Goal: Information Seeking & Learning: Learn about a topic

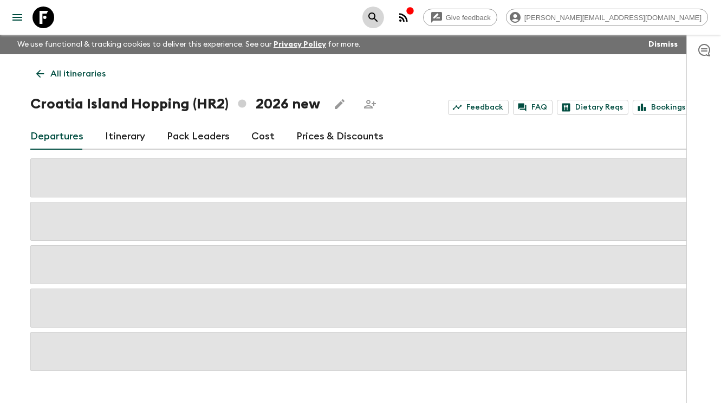
click at [380, 20] on icon "search adventures" at bounding box center [373, 17] width 13 height 13
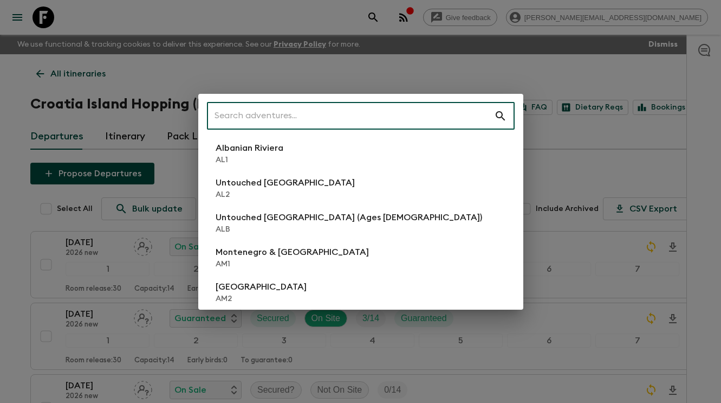
click at [442, 49] on div "​ Albanian Riviera [GEOGRAPHIC_DATA] Untouched [GEOGRAPHIC_DATA] [GEOGRAPHIC_DA…" at bounding box center [360, 201] width 721 height 403
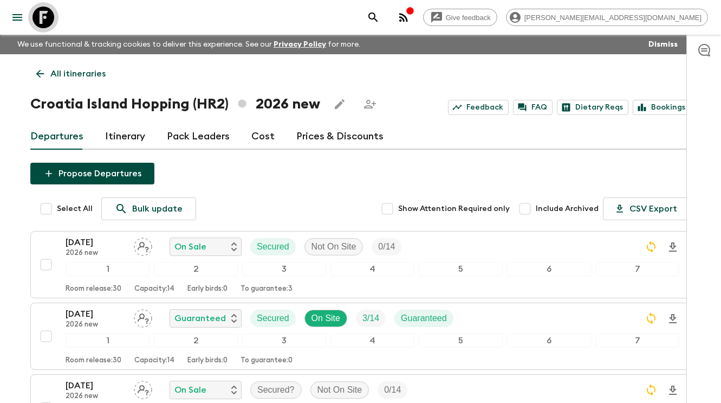
click at [37, 20] on icon at bounding box center [44, 18] width 22 height 22
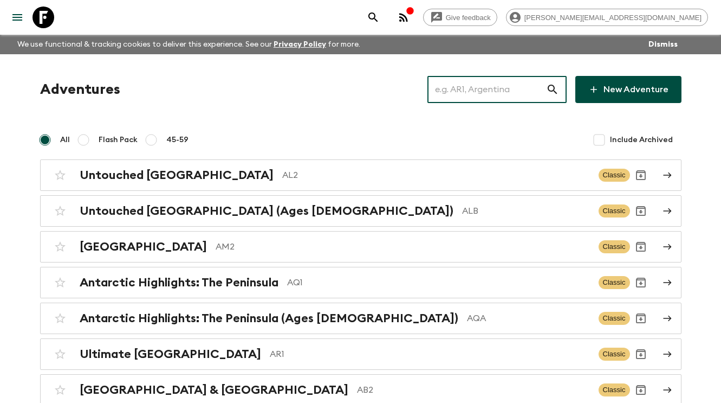
click at [487, 98] on input "text" at bounding box center [487, 89] width 119 height 30
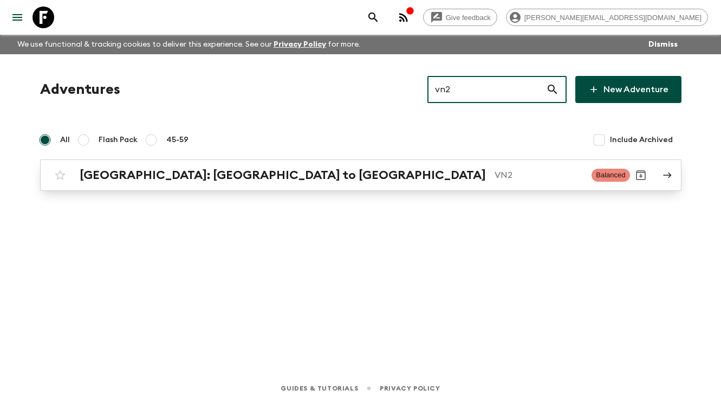
type input "vn2"
click at [173, 185] on div "[GEOGRAPHIC_DATA]: [GEOGRAPHIC_DATA] to Hoi An VN2 Balanced" at bounding box center [339, 175] width 581 height 22
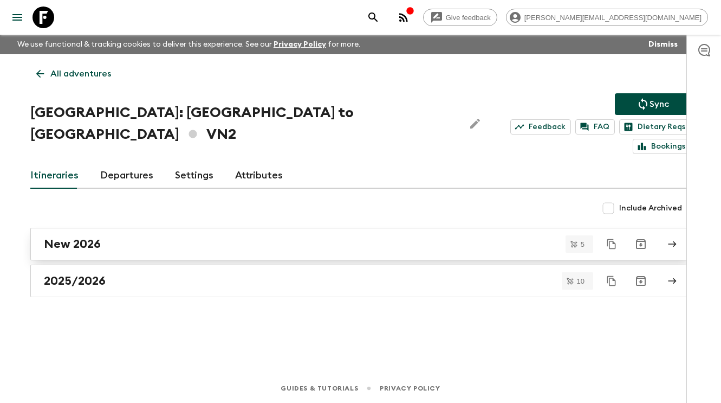
click at [133, 237] on div "New 2026" at bounding box center [350, 244] width 613 height 14
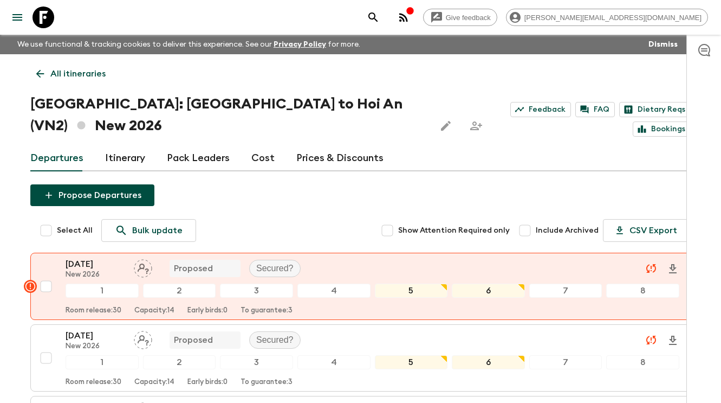
click at [699, 119] on div at bounding box center [704, 219] width 35 height 368
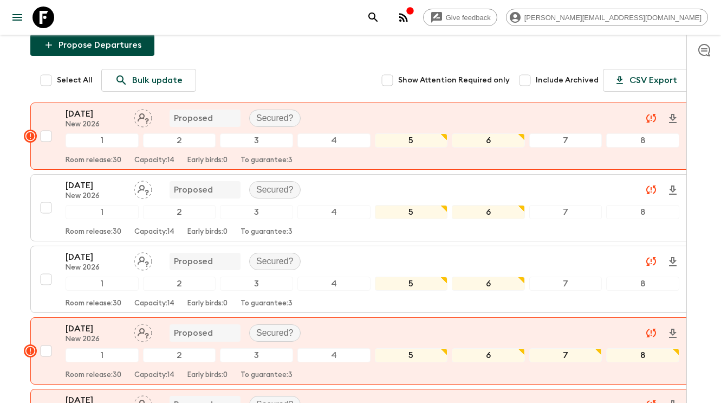
scroll to position [150, 0]
click at [48, 16] on icon at bounding box center [44, 18] width 22 height 22
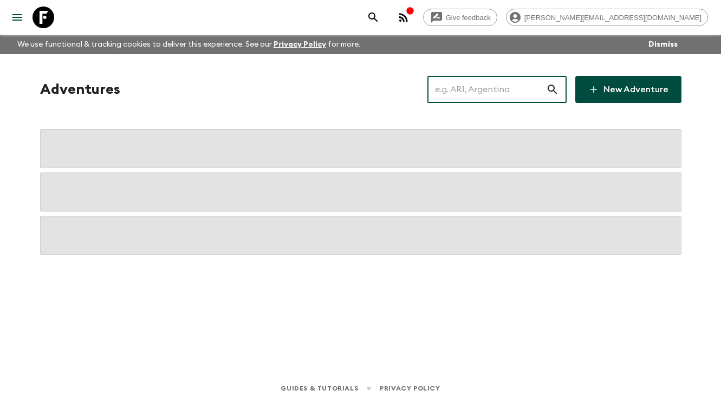
click at [467, 86] on input "text" at bounding box center [487, 89] width 119 height 30
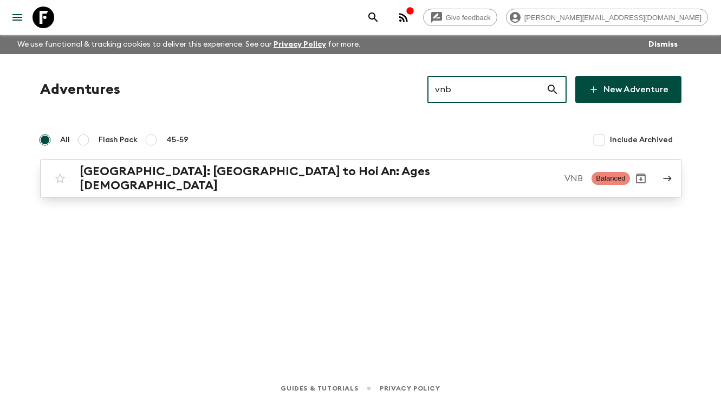
type input "vnb"
click at [179, 177] on h2 "[GEOGRAPHIC_DATA]: [GEOGRAPHIC_DATA] to Hoi An: Ages [DEMOGRAPHIC_DATA]" at bounding box center [318, 178] width 477 height 28
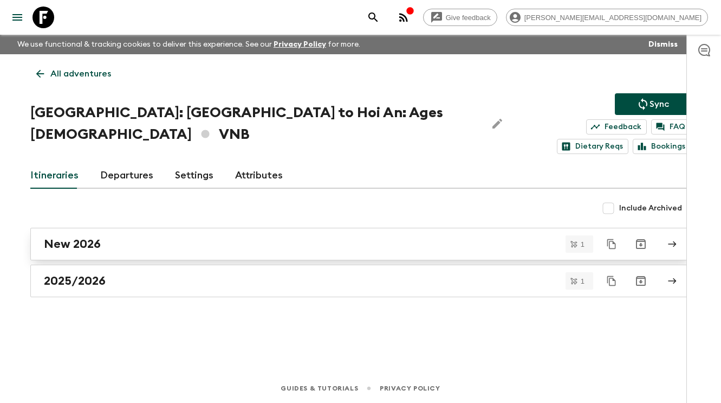
click at [146, 237] on div "New 2026" at bounding box center [350, 244] width 613 height 14
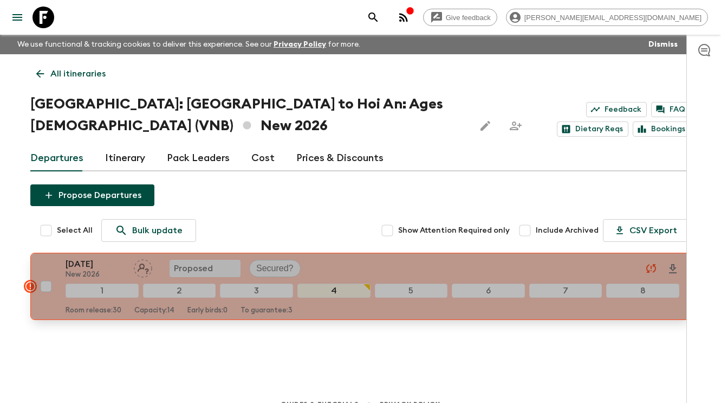
click at [111, 260] on p "[DATE]" at bounding box center [96, 263] width 60 height 13
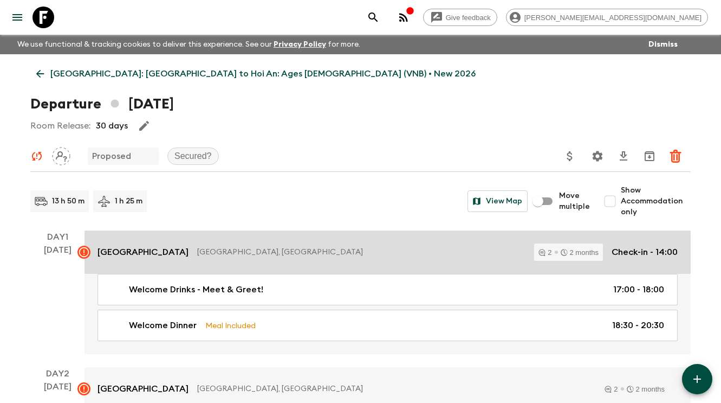
click at [132, 256] on p "[GEOGRAPHIC_DATA]" at bounding box center [143, 251] width 91 height 13
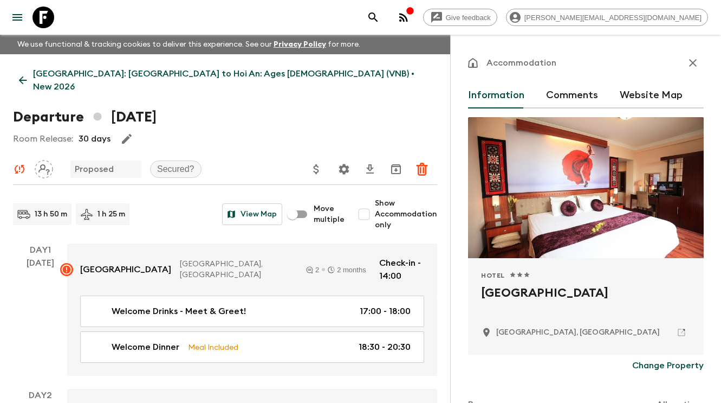
click at [713, 119] on div "Accommodation Information Comments Website Map Hotel 1 Star 2 Stars 3 Stars 4 S…" at bounding box center [585, 236] width 271 height 403
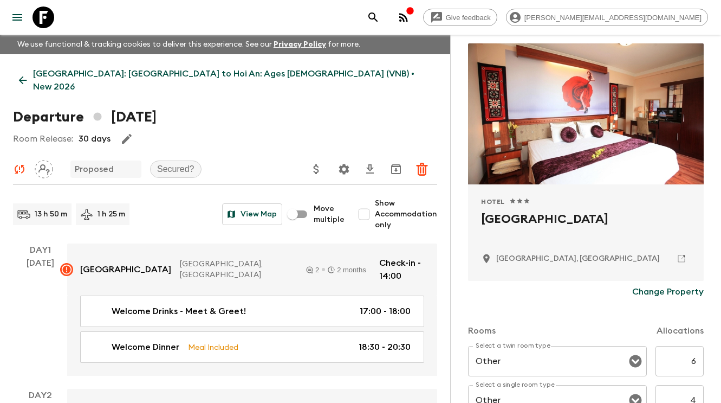
scroll to position [87, 0]
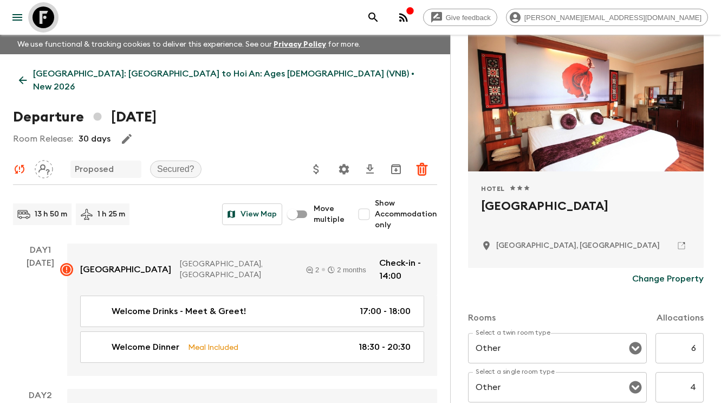
click at [51, 23] on icon at bounding box center [44, 18] width 22 height 22
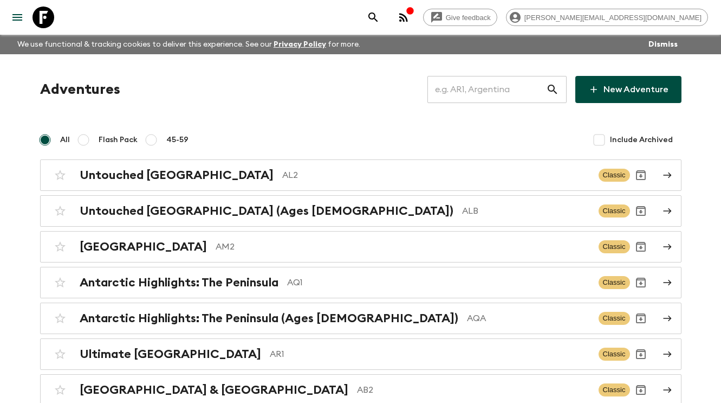
click at [496, 89] on input "text" at bounding box center [487, 89] width 119 height 30
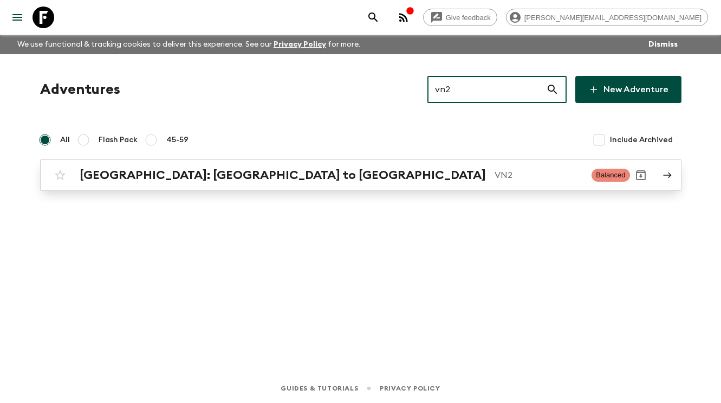
type input "vn2"
click at [227, 186] on link "[GEOGRAPHIC_DATA]: [GEOGRAPHIC_DATA] to Hoi An VN2 Balanced" at bounding box center [361, 174] width 642 height 31
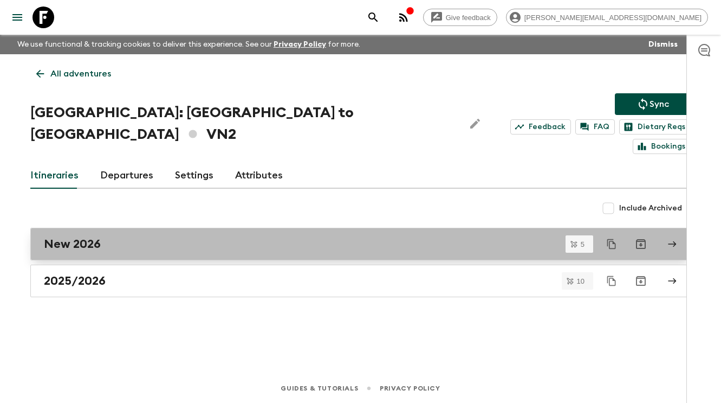
click at [161, 237] on div "New 2026" at bounding box center [350, 244] width 613 height 14
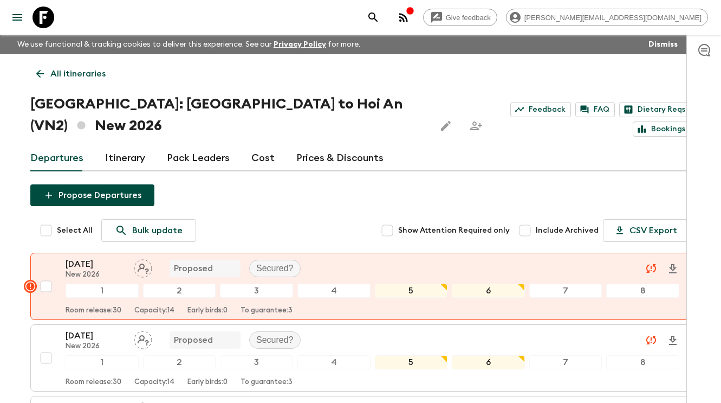
click at [135, 145] on link "Itinerary" at bounding box center [125, 158] width 40 height 26
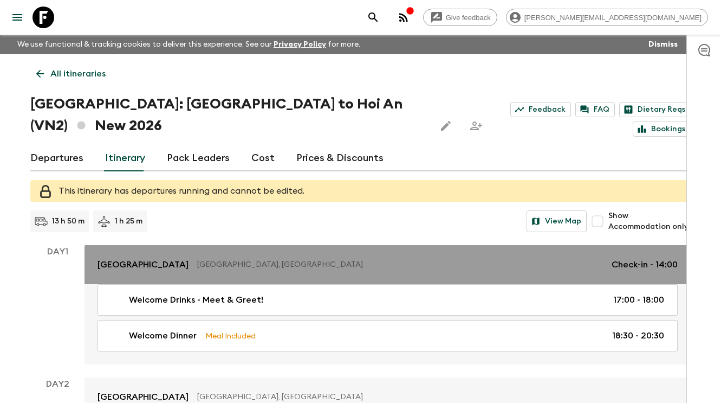
click at [208, 259] on p "[GEOGRAPHIC_DATA], [GEOGRAPHIC_DATA]" at bounding box center [400, 264] width 406 height 11
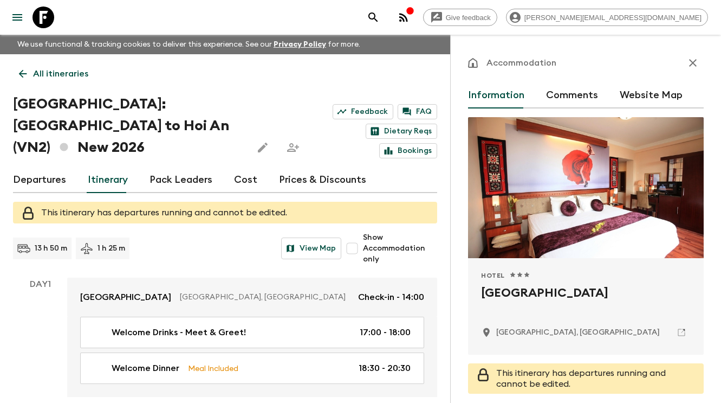
click at [719, 203] on div "Accommodation Information Comments Website Map Hotel 1 Star 2 Stars 3 Stars 4 S…" at bounding box center [585, 236] width 271 height 403
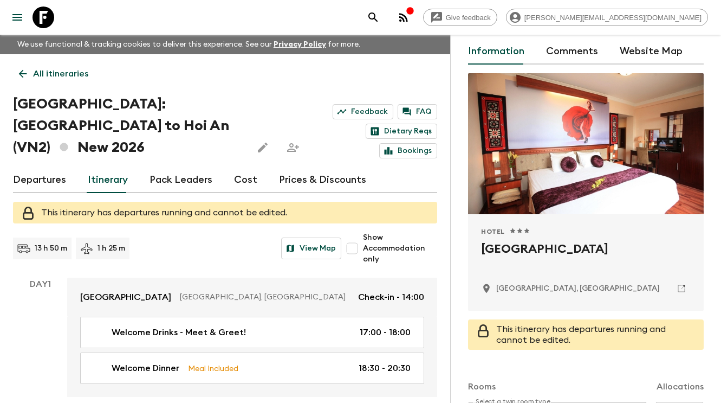
scroll to position [43, 0]
